Goal: Information Seeking & Learning: Learn about a topic

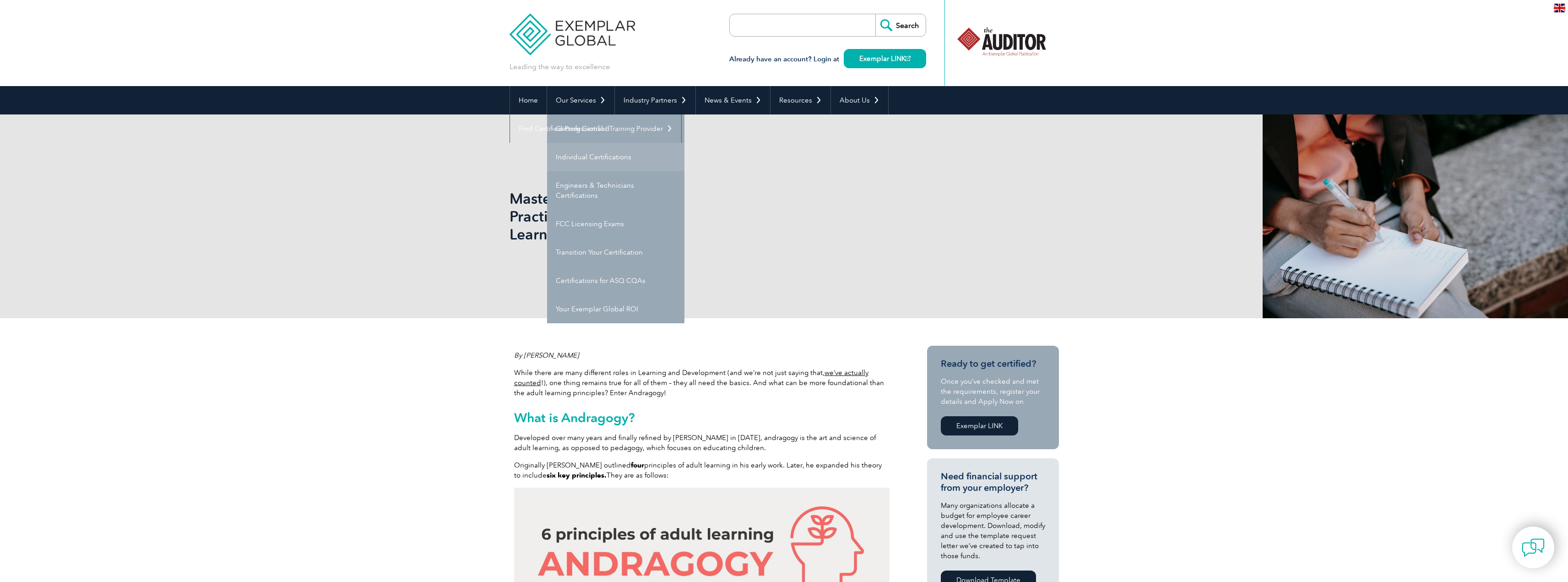
click at [584, 154] on link "Individual Certifications" at bounding box center [615, 157] width 137 height 29
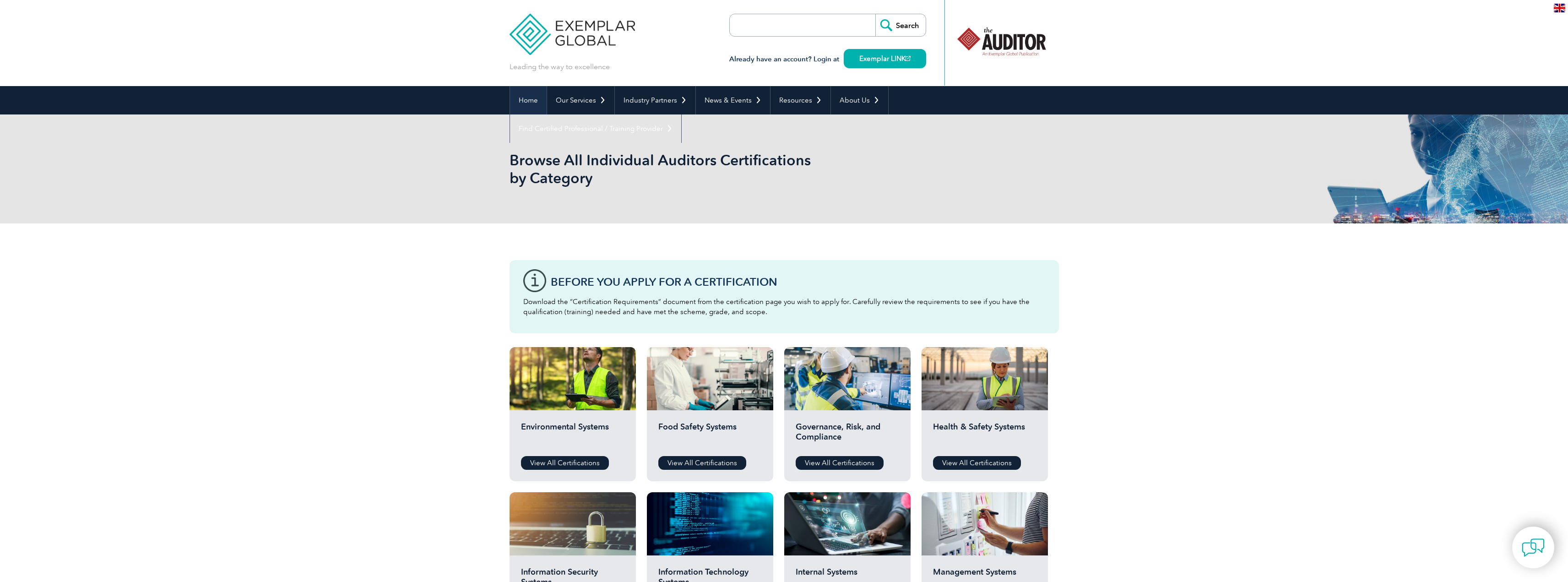
click at [532, 100] on link "Home" at bounding box center [528, 100] width 37 height 29
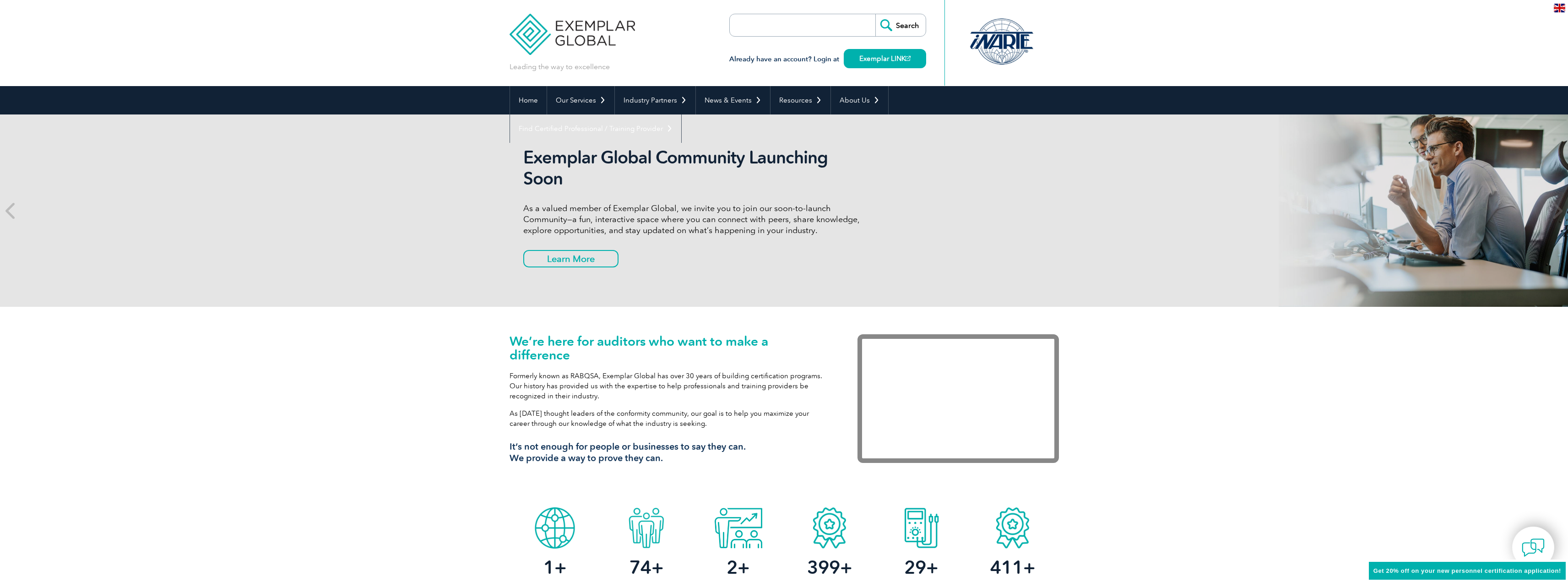
scroll to position [17, 0]
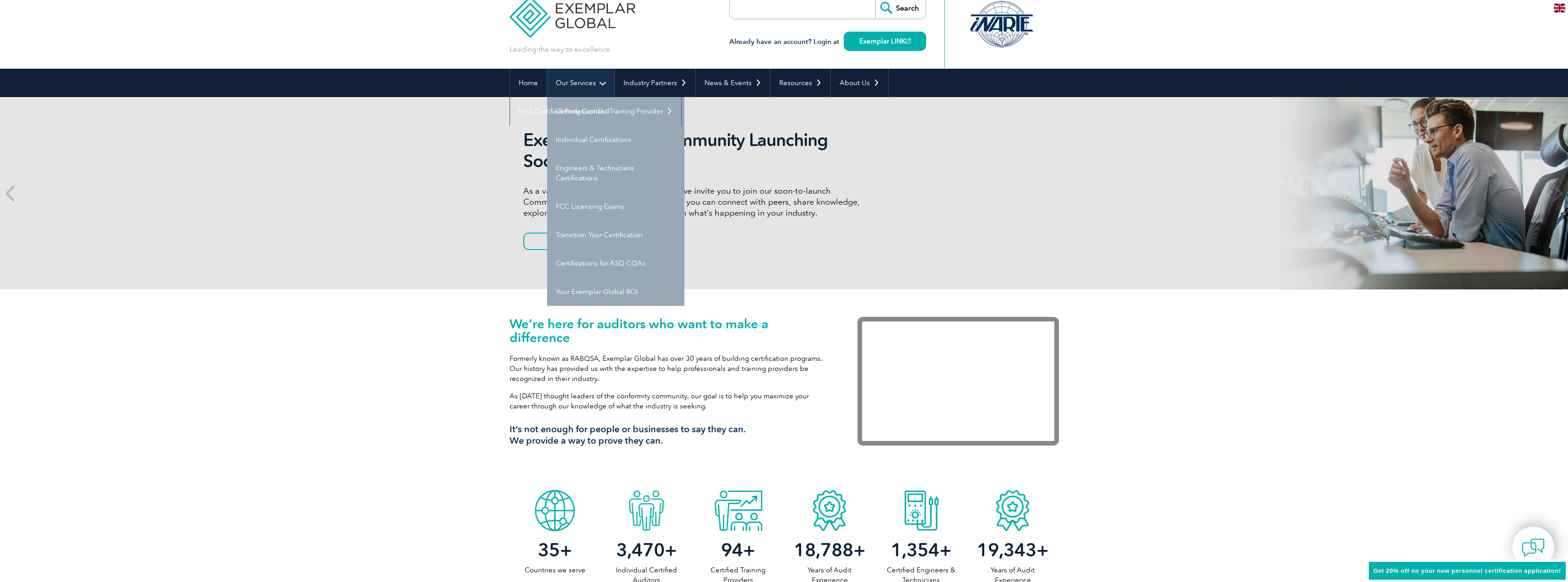
click at [586, 85] on link "Our Services" at bounding box center [580, 83] width 67 height 29
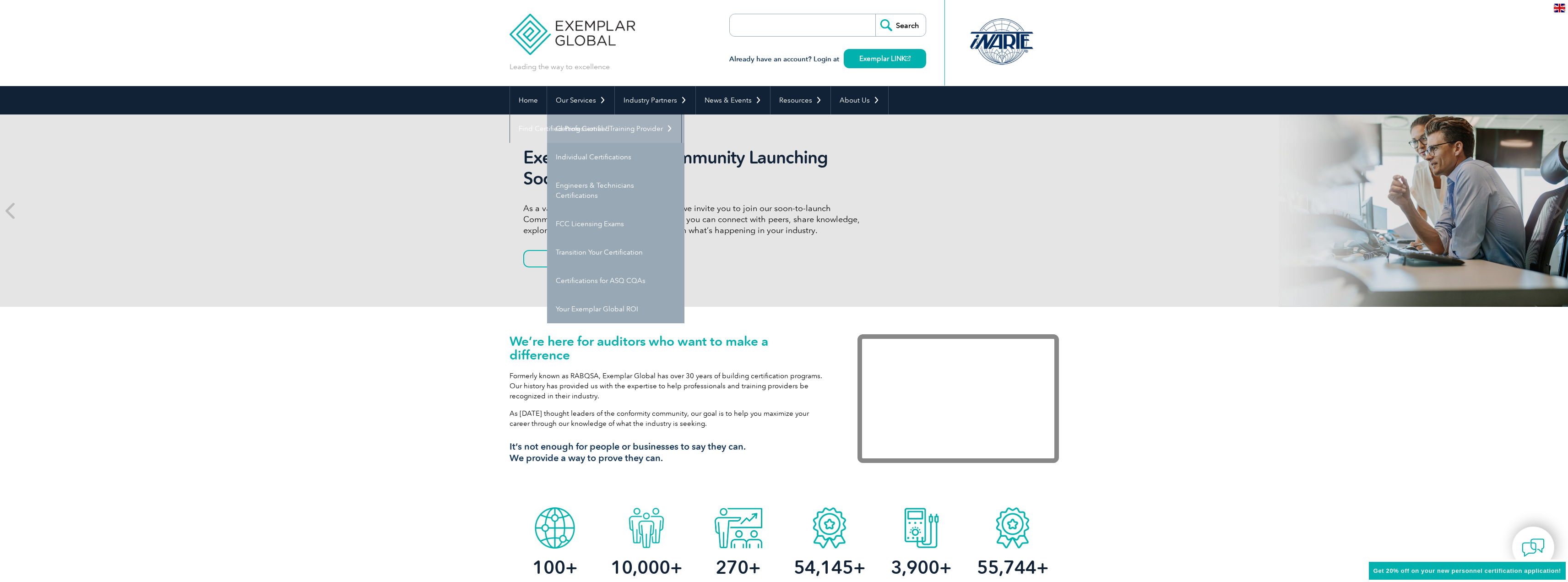
click at [580, 126] on link "Getting Certified" at bounding box center [615, 128] width 137 height 29
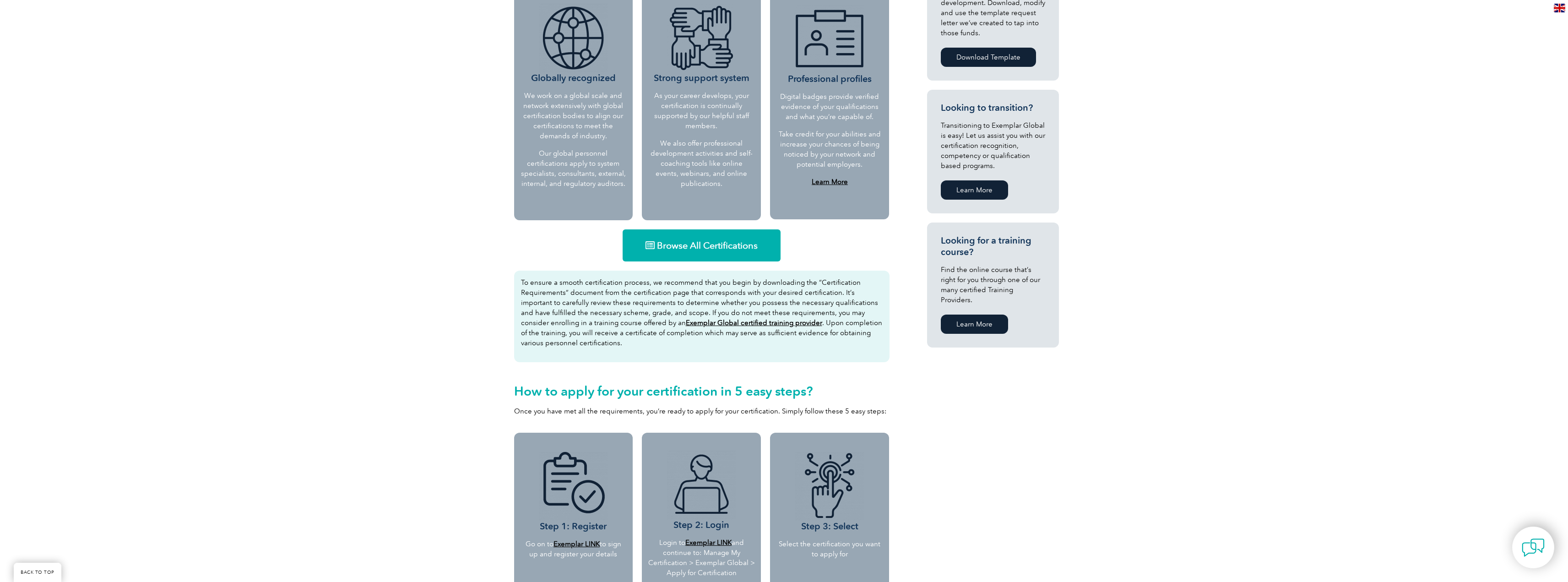
scroll to position [413, 0]
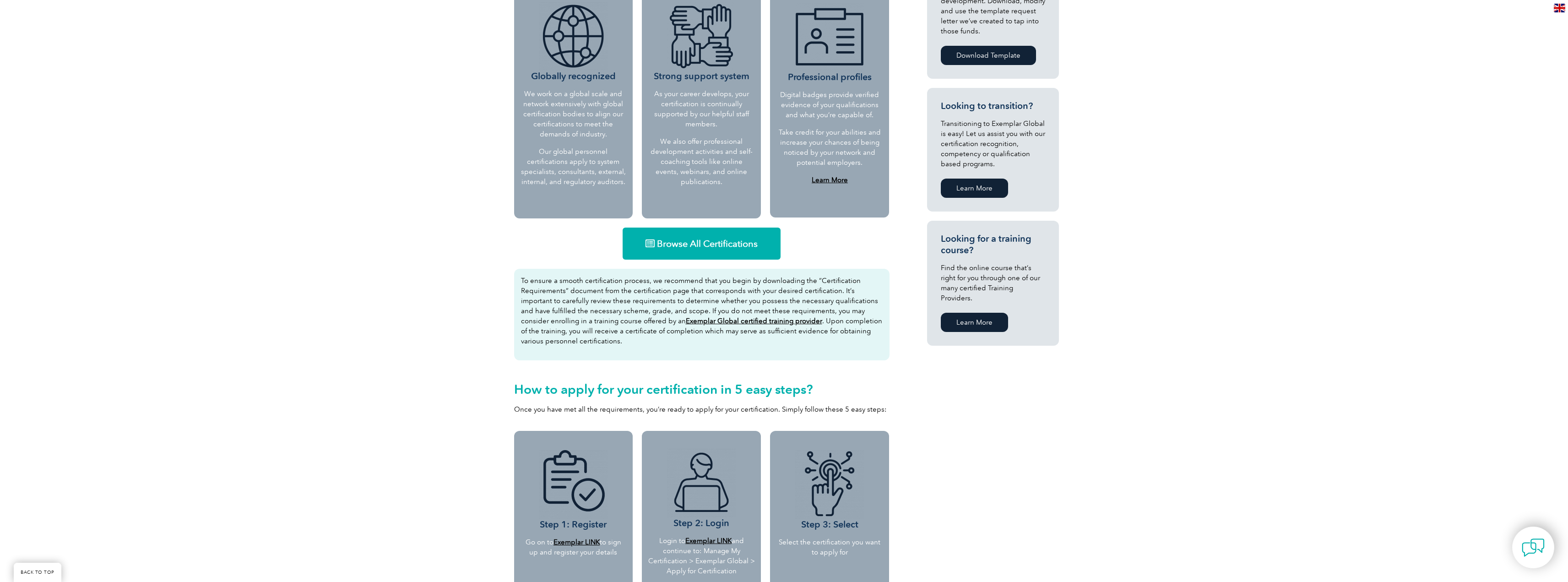
click at [713, 241] on span "Browse All Certifications" at bounding box center [707, 244] width 100 height 9
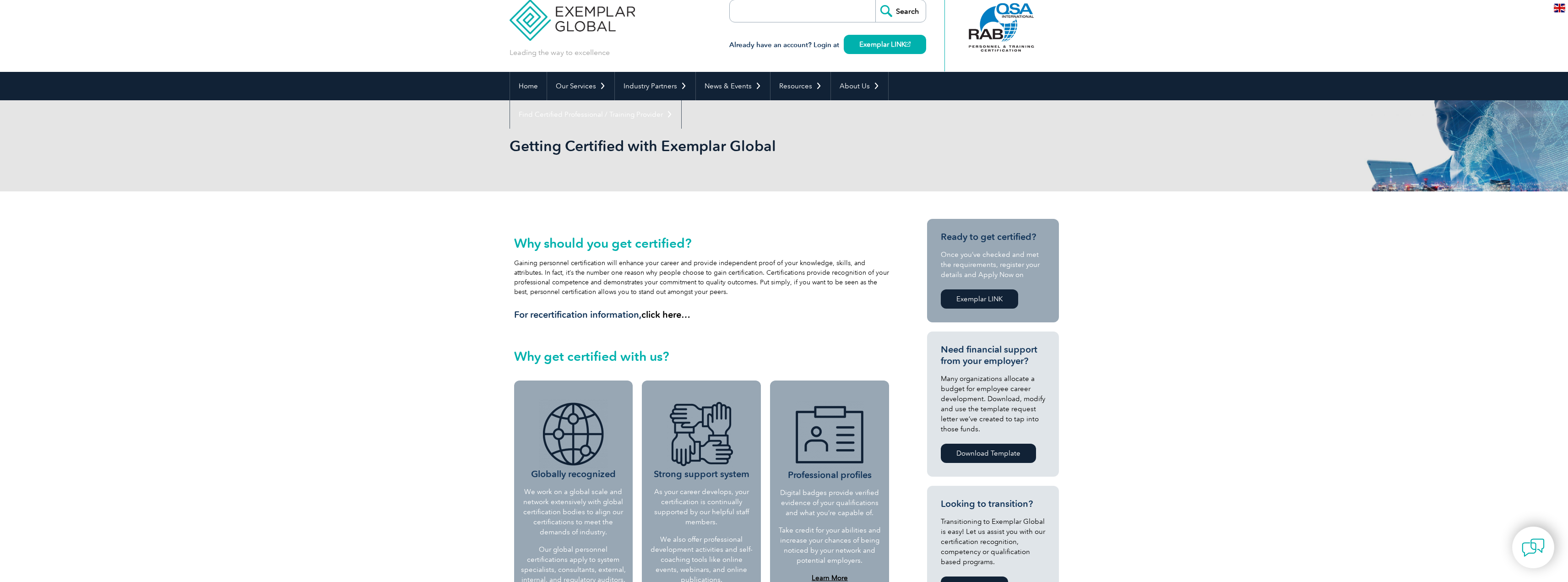
scroll to position [0, 0]
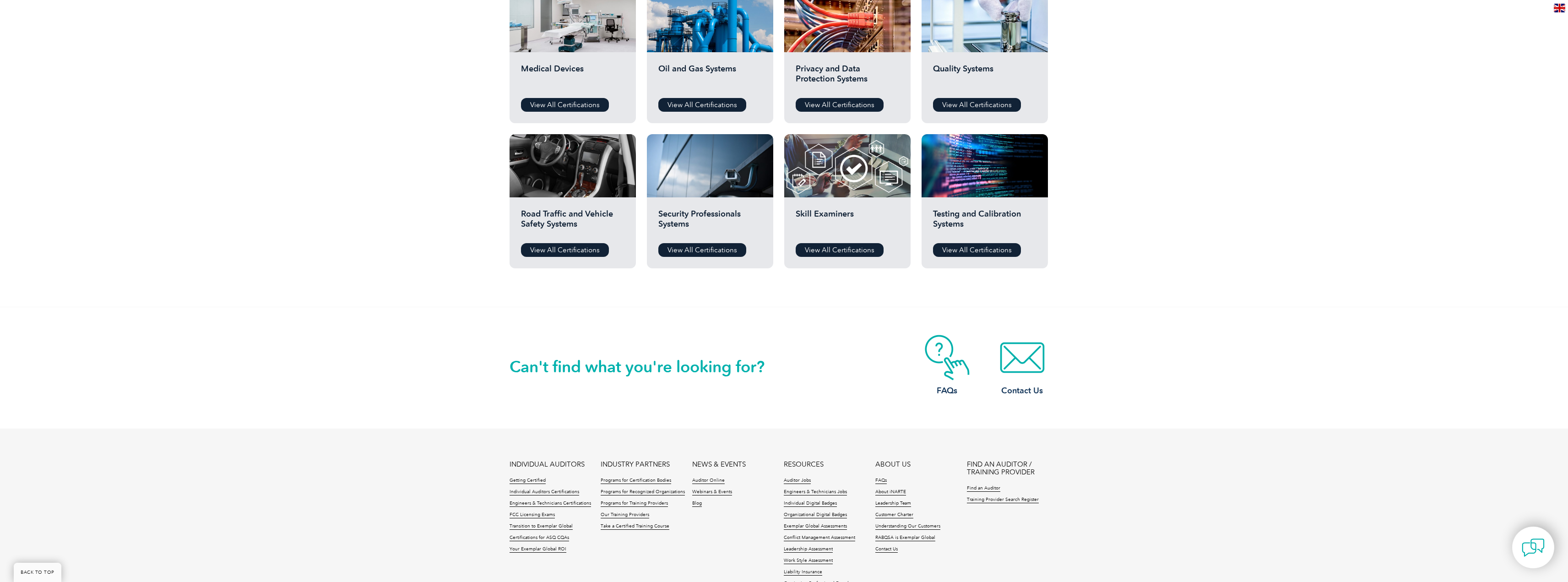
scroll to position [608, 0]
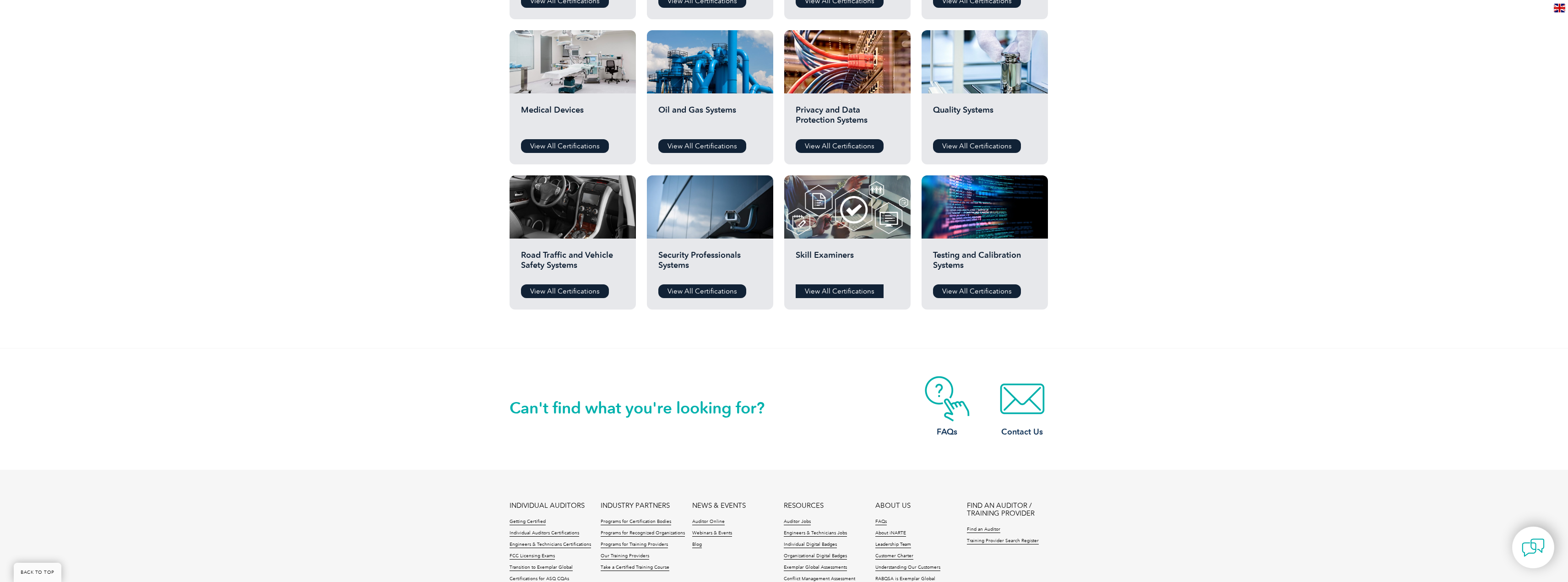
click at [843, 286] on link "View All Certifications" at bounding box center [840, 291] width 88 height 14
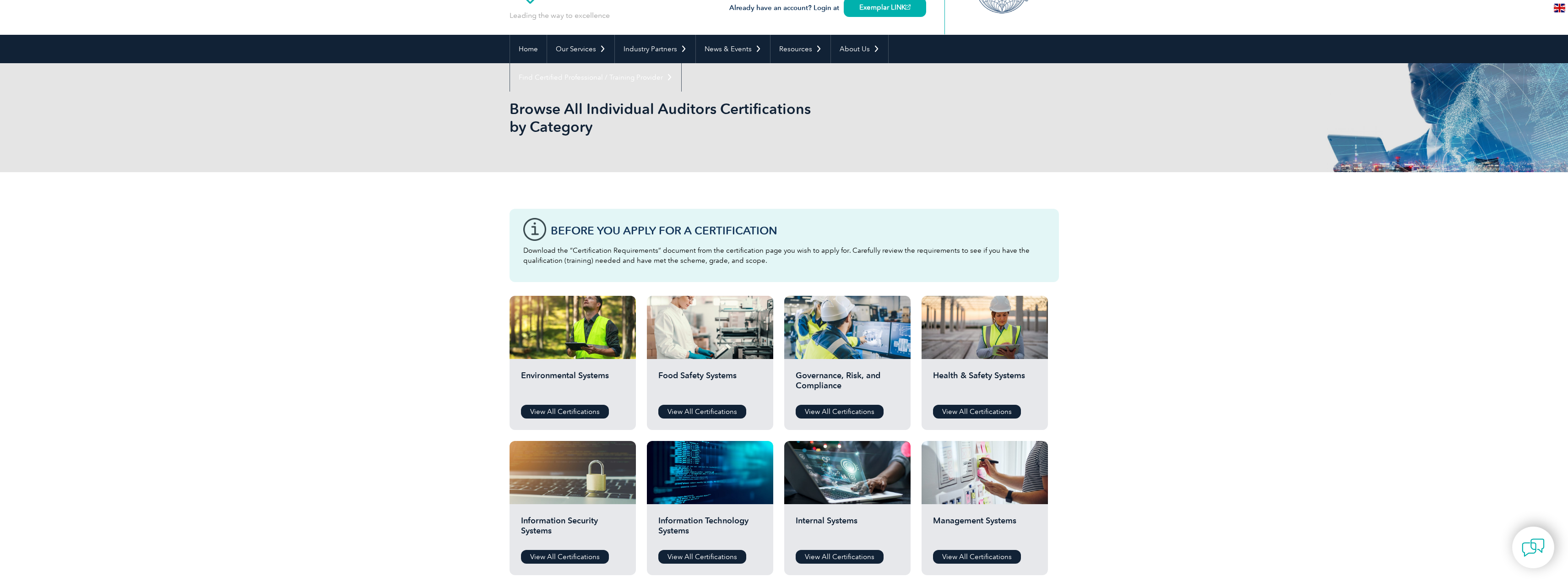
scroll to position [0, 0]
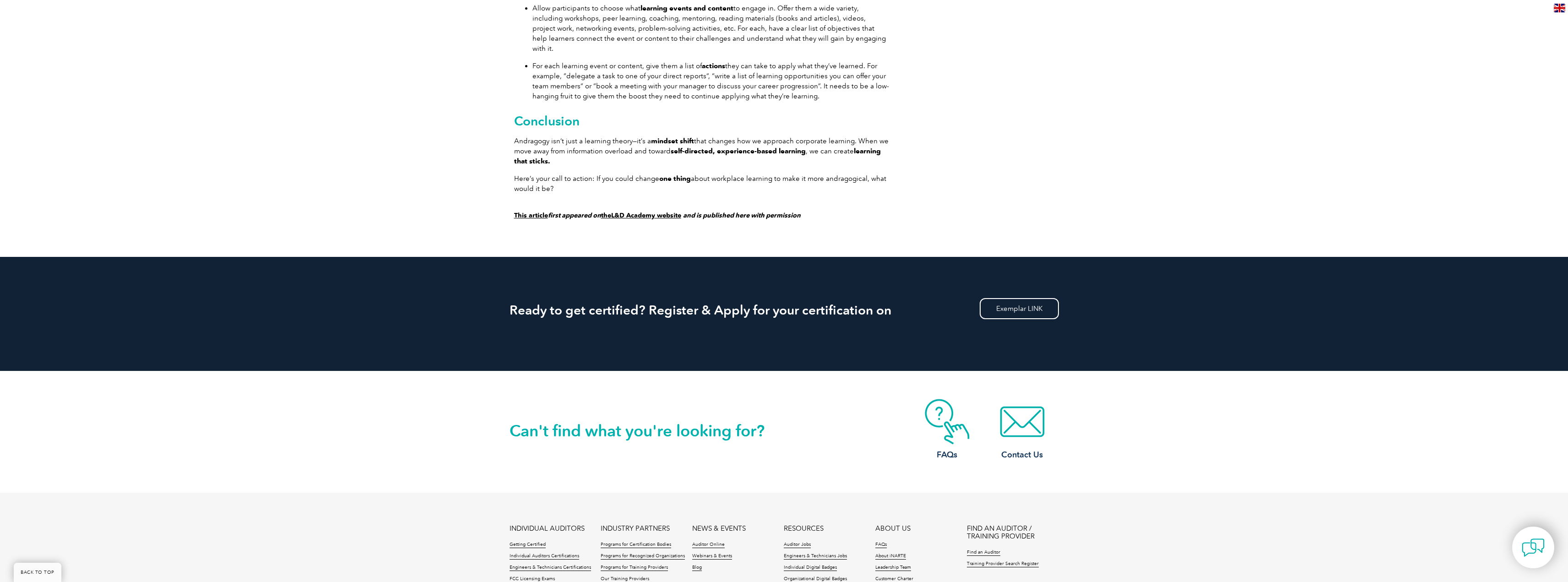
scroll to position [1787, 0]
